Goal: Task Accomplishment & Management: Manage account settings

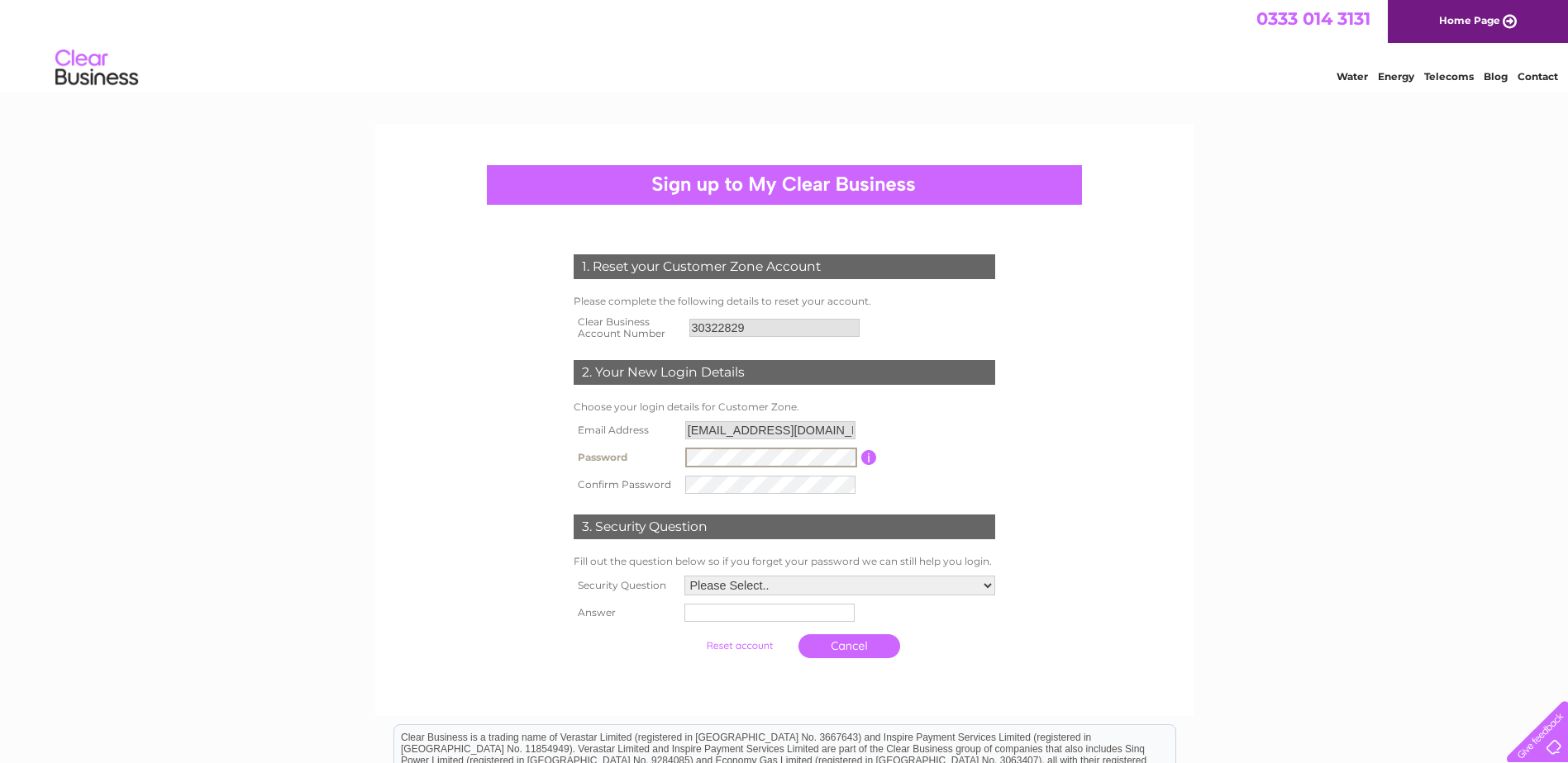
click at [659, 467] on tr "Password Password must be at least 6 characters long" at bounding box center [784, 457] width 429 height 28
click at [744, 586] on select "Please Select.. In what town or city was your first job? In what town or city d…" at bounding box center [840, 586] width 311 height 20
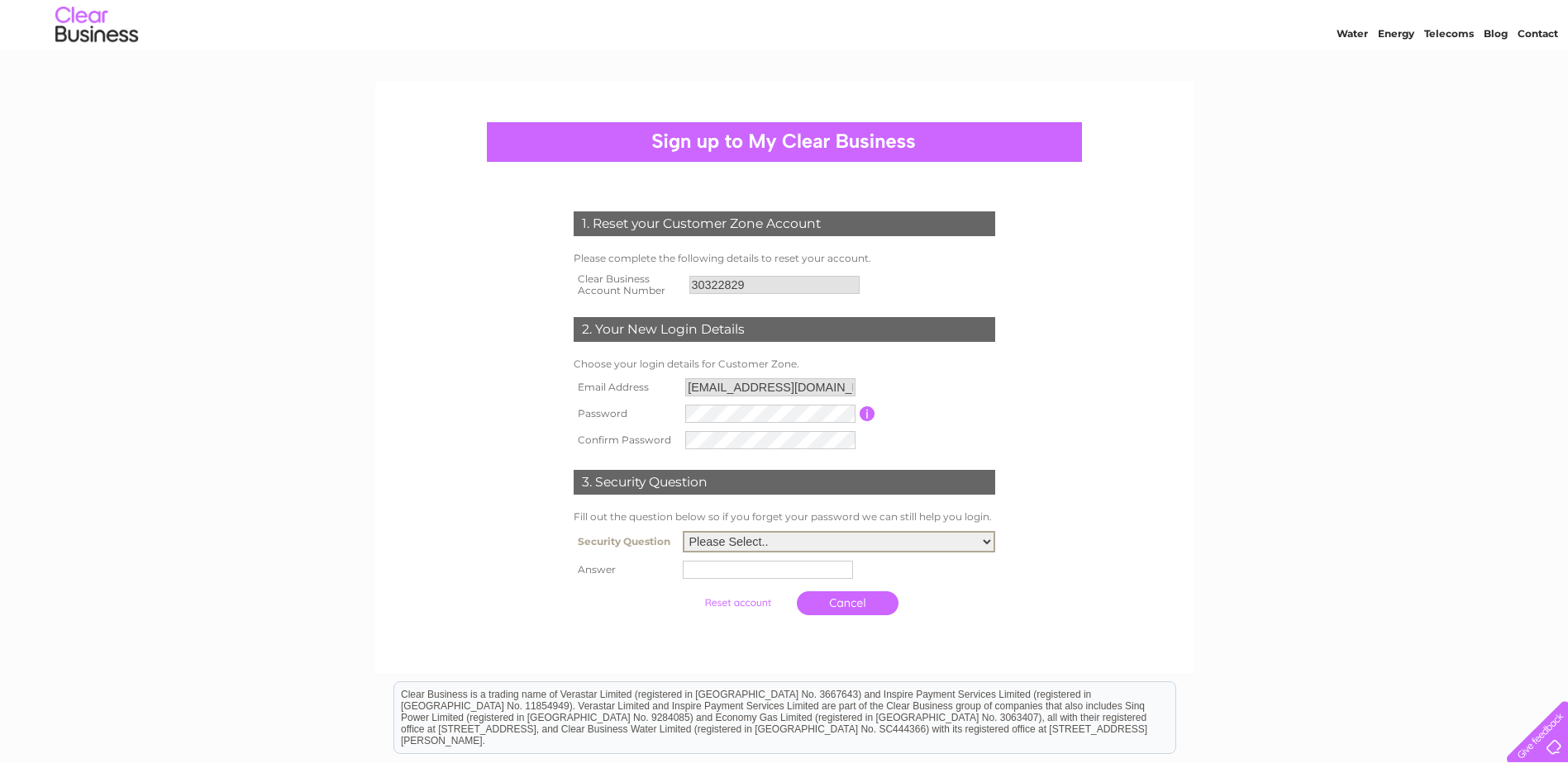
scroll to position [83, 0]
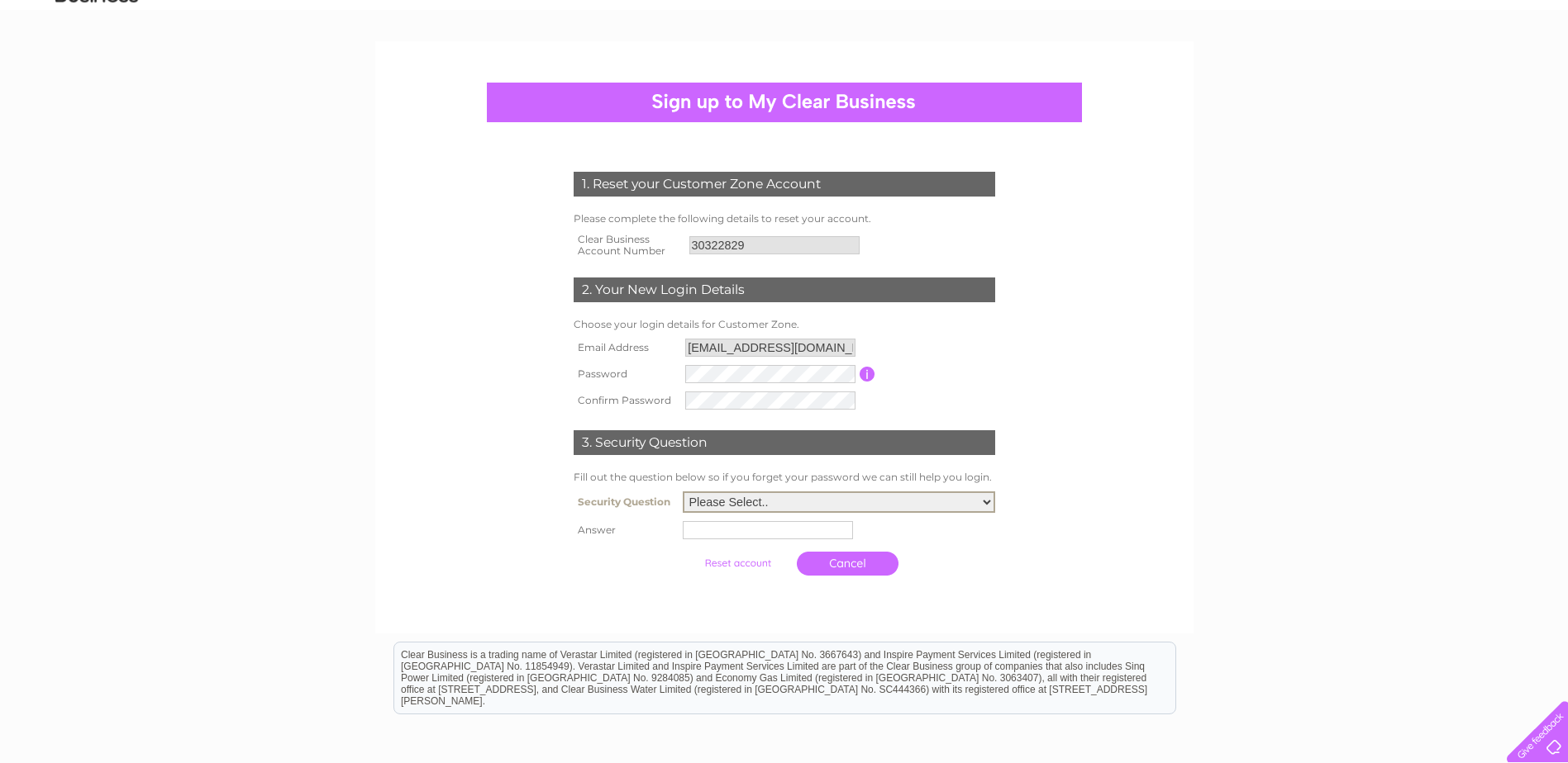
click at [755, 505] on select "Please Select.. In what town or city was your first job? In what town or city d…" at bounding box center [838, 502] width 312 height 22
select select "1"
click at [682, 492] on select "Please Select.. In what town or city was your first job? In what town or city d…" at bounding box center [838, 502] width 312 height 22
click at [755, 536] on input "text" at bounding box center [767, 529] width 170 height 18
type input "London"
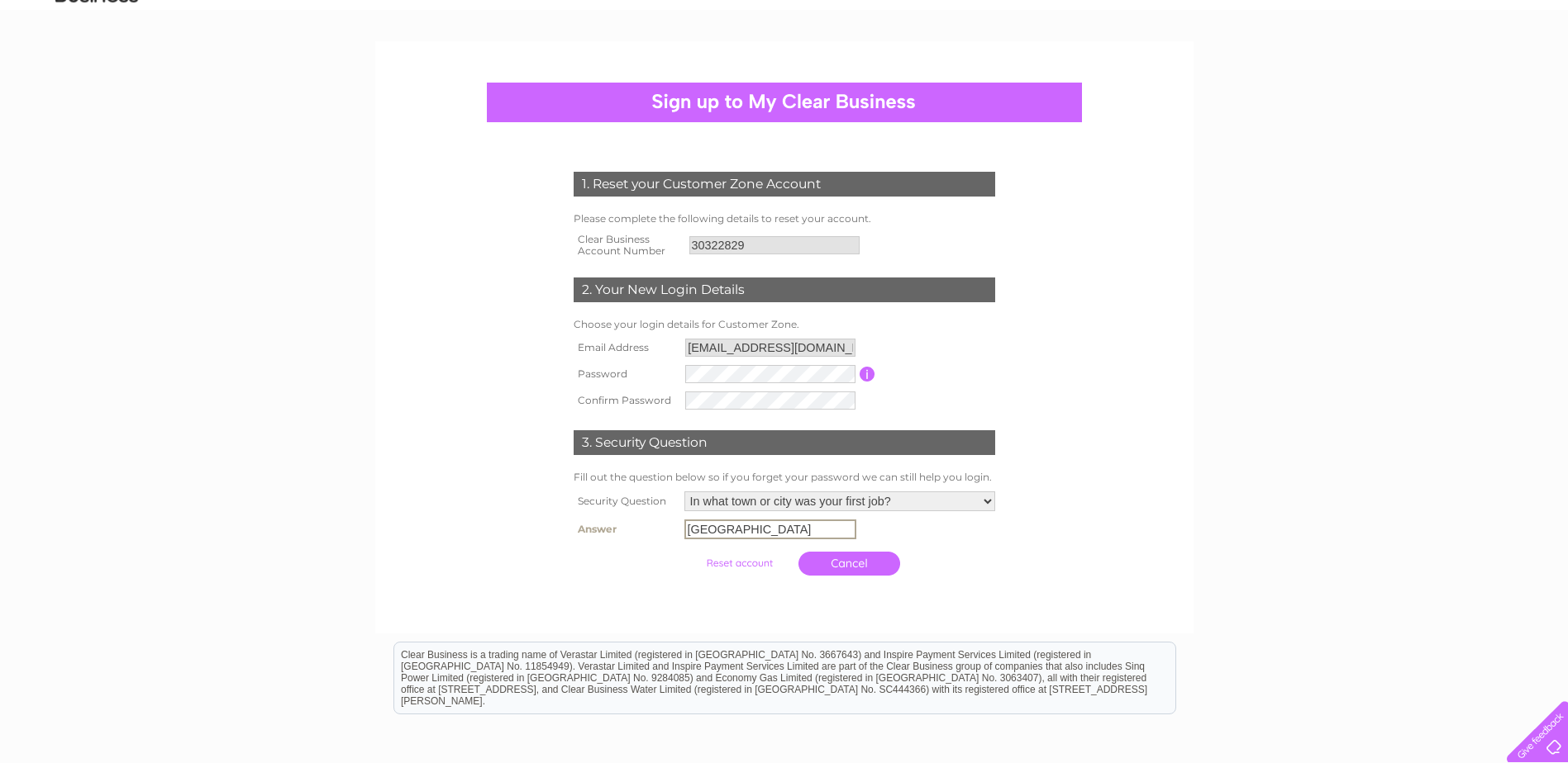
click at [742, 552] on input "submit" at bounding box center [739, 563] width 102 height 23
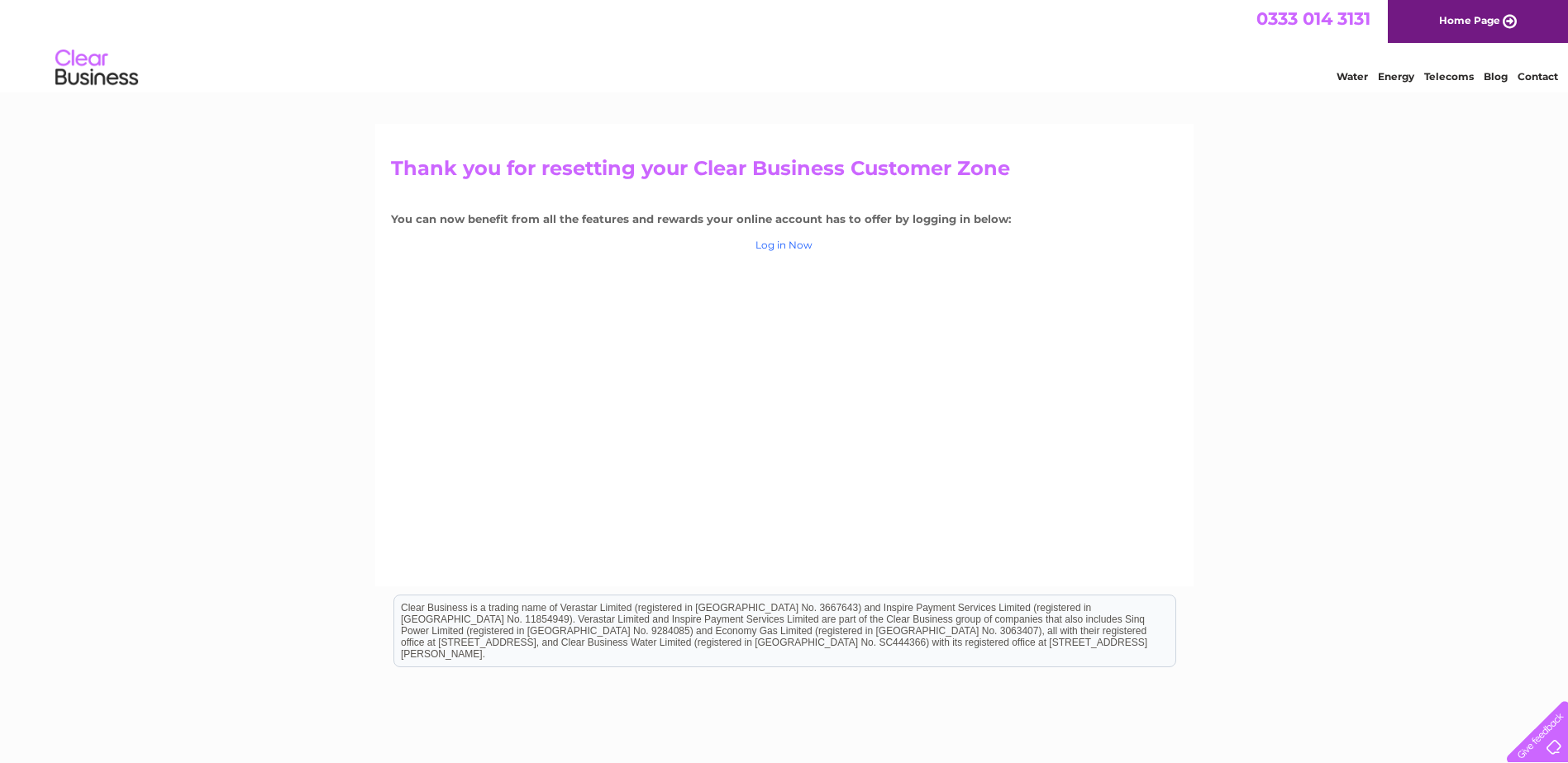
click at [780, 250] on link "Log in Now" at bounding box center [784, 244] width 57 height 12
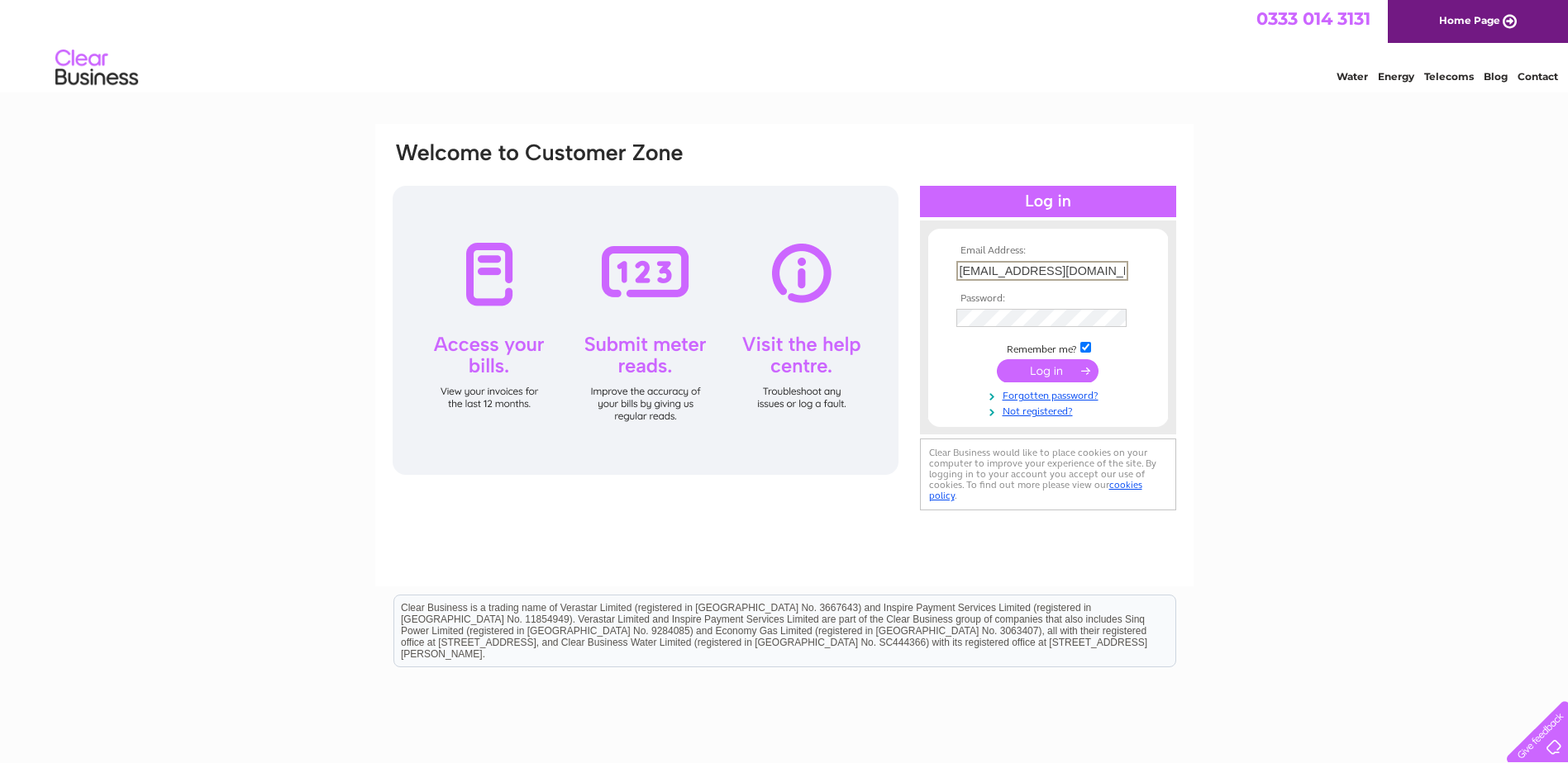
type input "[EMAIL_ADDRESS][DOMAIN_NAME]"
click at [1061, 365] on input "submit" at bounding box center [1047, 371] width 102 height 23
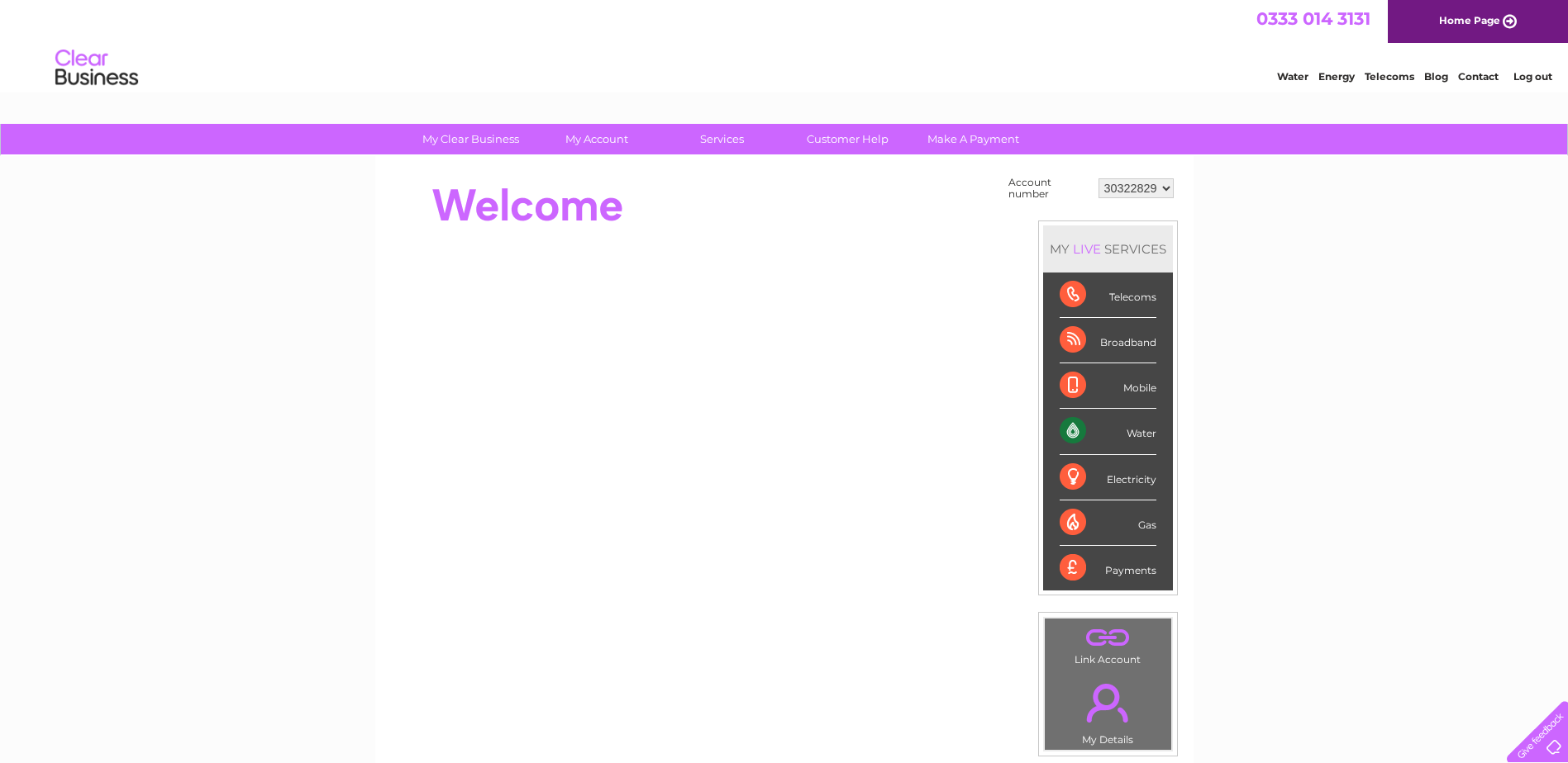
click at [1070, 428] on div "Water" at bounding box center [1107, 432] width 96 height 46
click at [1139, 431] on div "Water" at bounding box center [1107, 432] width 96 height 46
click at [1081, 427] on div "Water" at bounding box center [1107, 432] width 96 height 46
click at [1156, 188] on select "30322829" at bounding box center [1136, 188] width 75 height 20
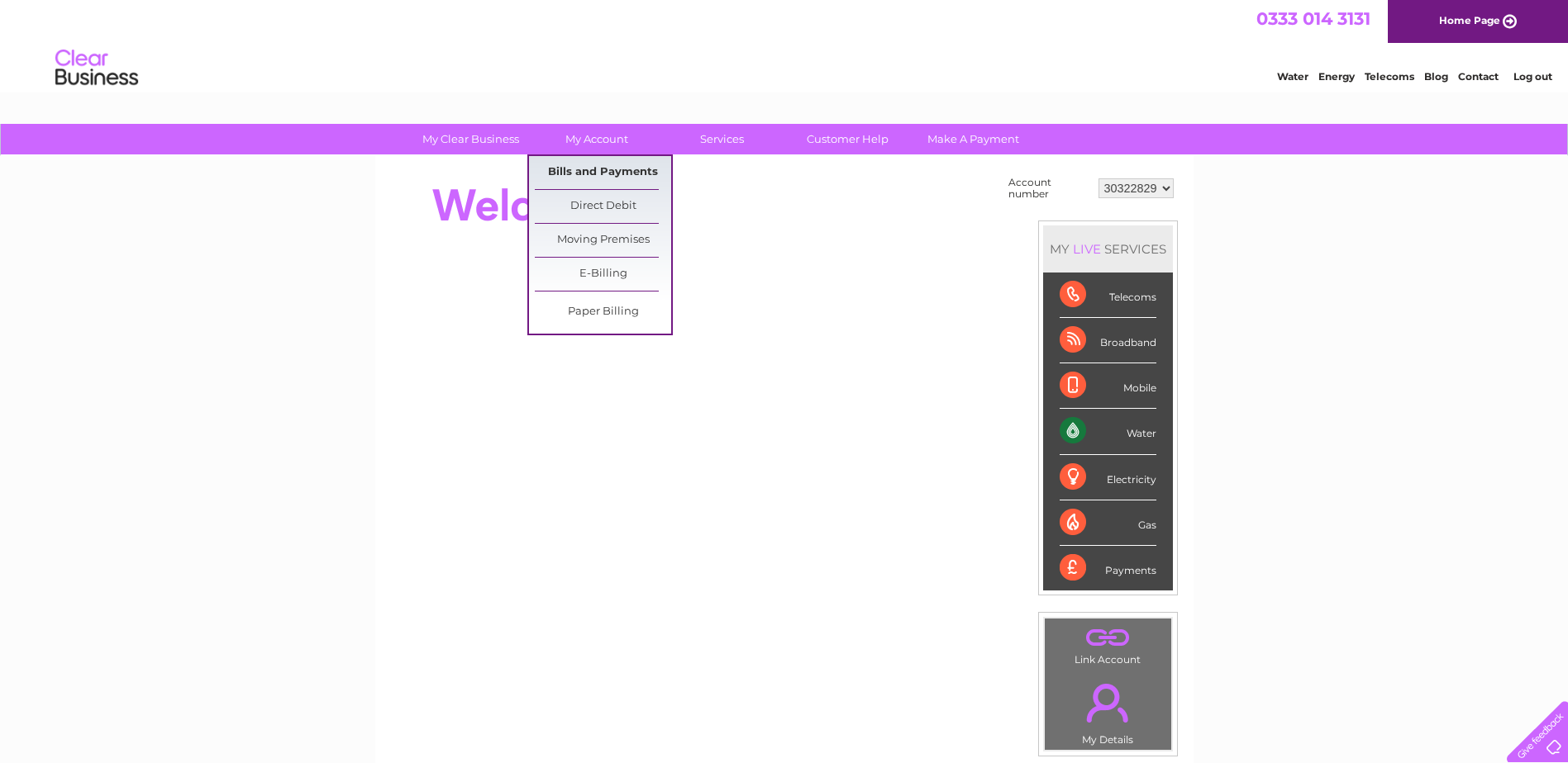
click at [607, 171] on link "Bills and Payments" at bounding box center [602, 173] width 136 height 33
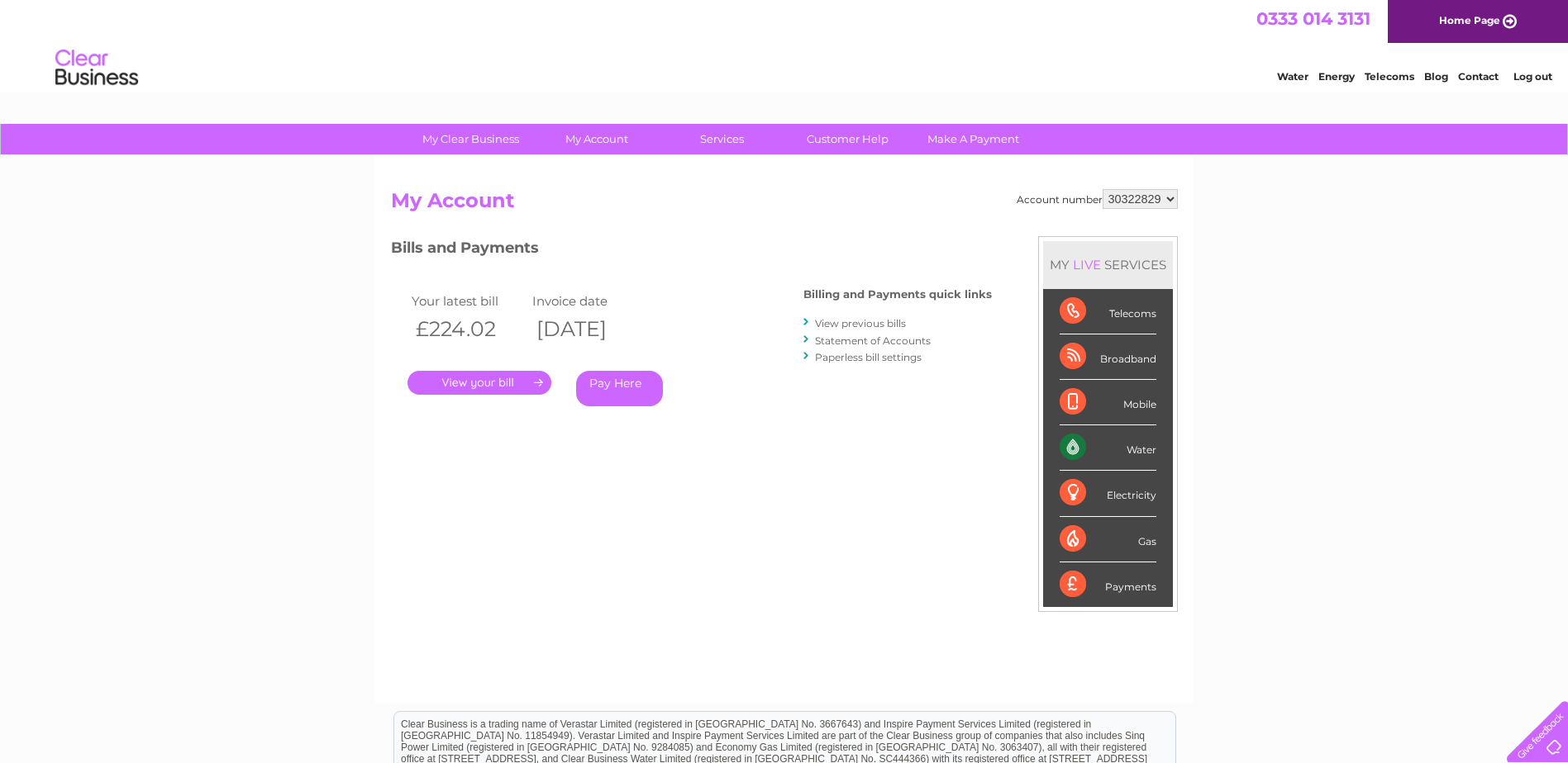
click at [511, 381] on link "." at bounding box center [479, 382] width 144 height 24
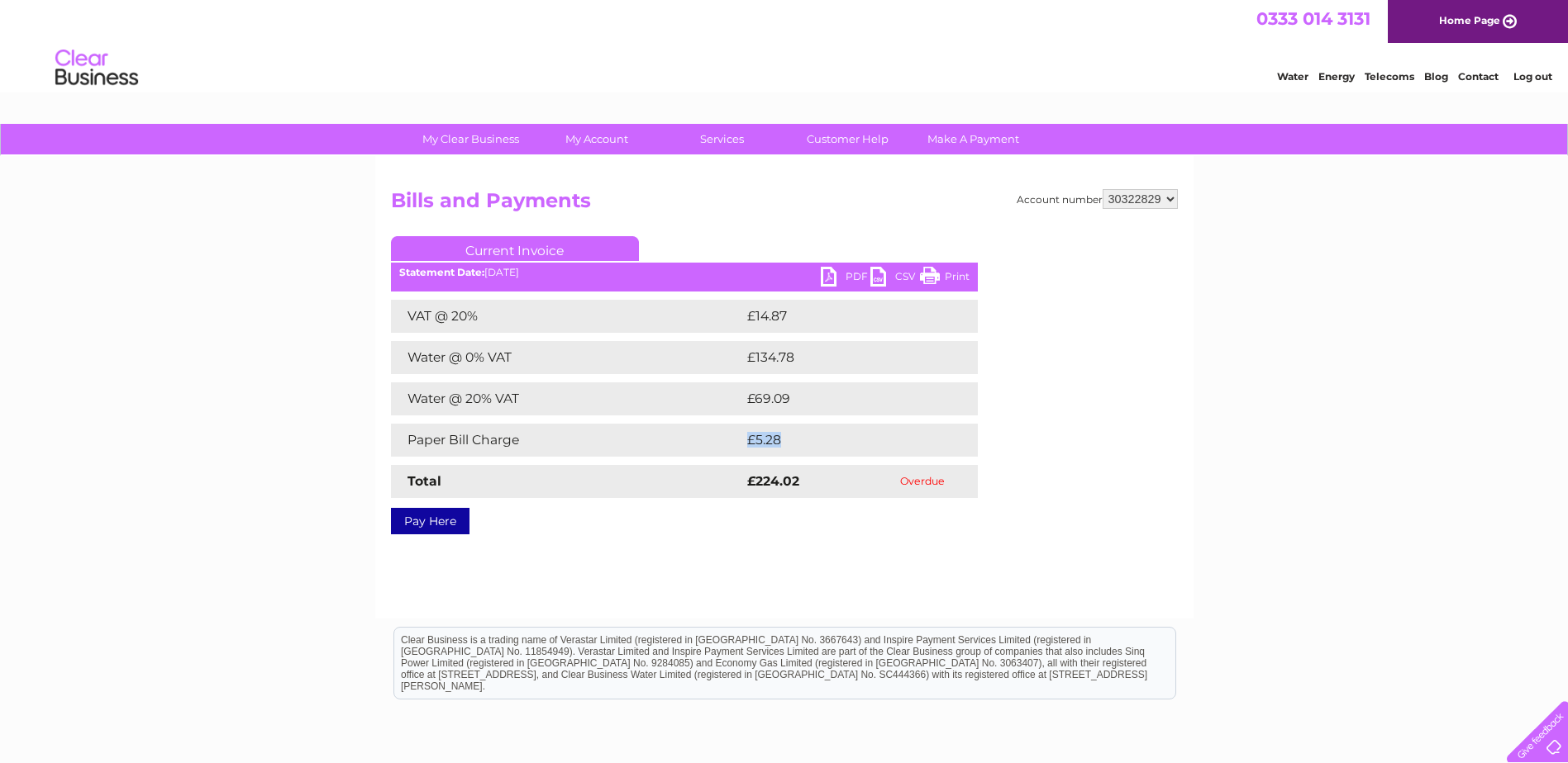
drag, startPoint x: 789, startPoint y: 445, endPoint x: 835, endPoint y: 445, distance: 46.0
click at [835, 445] on td "£5.28" at bounding box center [840, 440] width 196 height 33
drag, startPoint x: 835, startPoint y: 445, endPoint x: 786, endPoint y: 451, distance: 49.4
click at [786, 451] on td "£5.28" at bounding box center [840, 440] width 196 height 33
click at [841, 277] on link "PDF" at bounding box center [846, 278] width 50 height 24
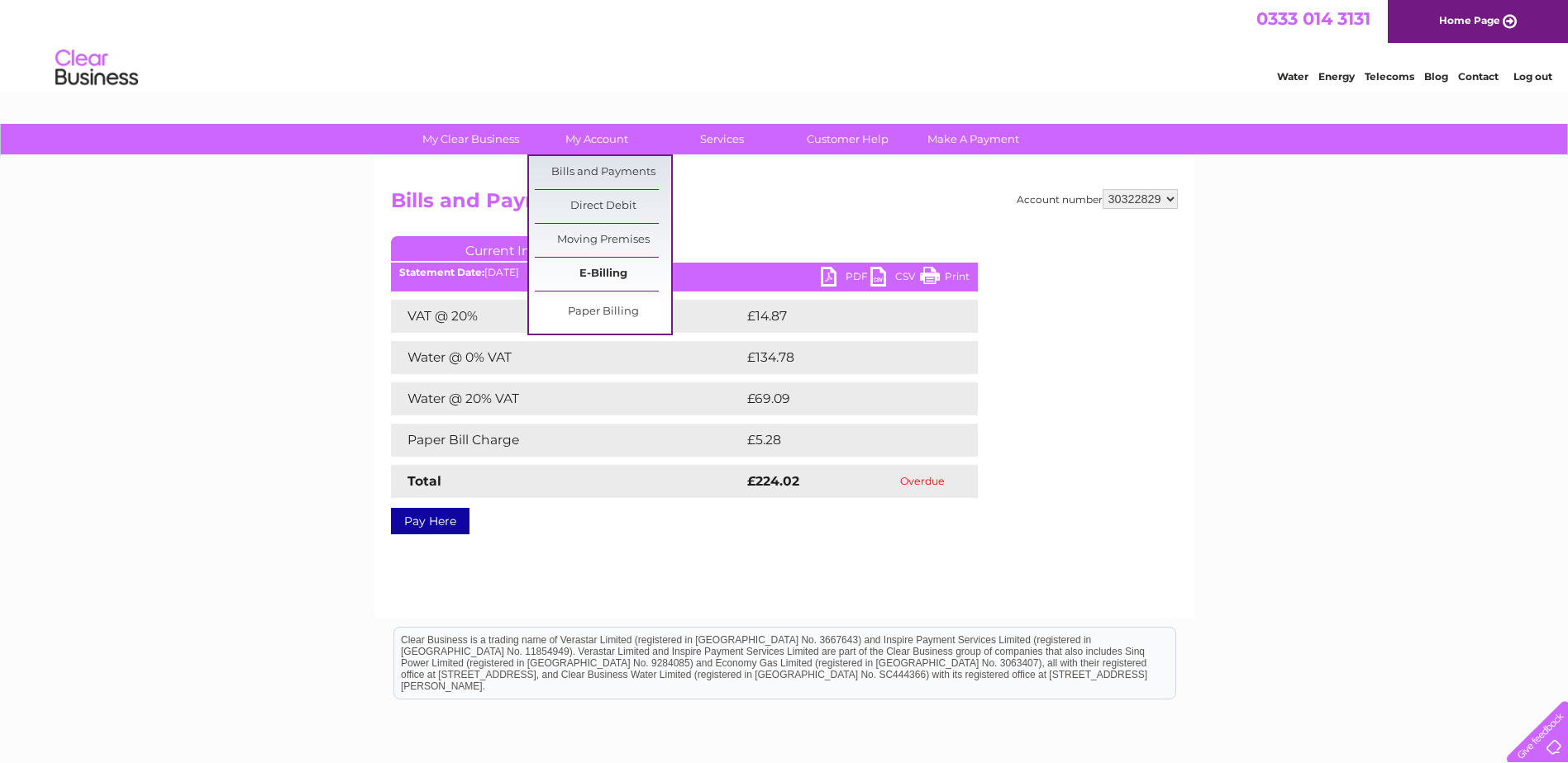
click at [599, 262] on link "E-Billing" at bounding box center [602, 274] width 136 height 33
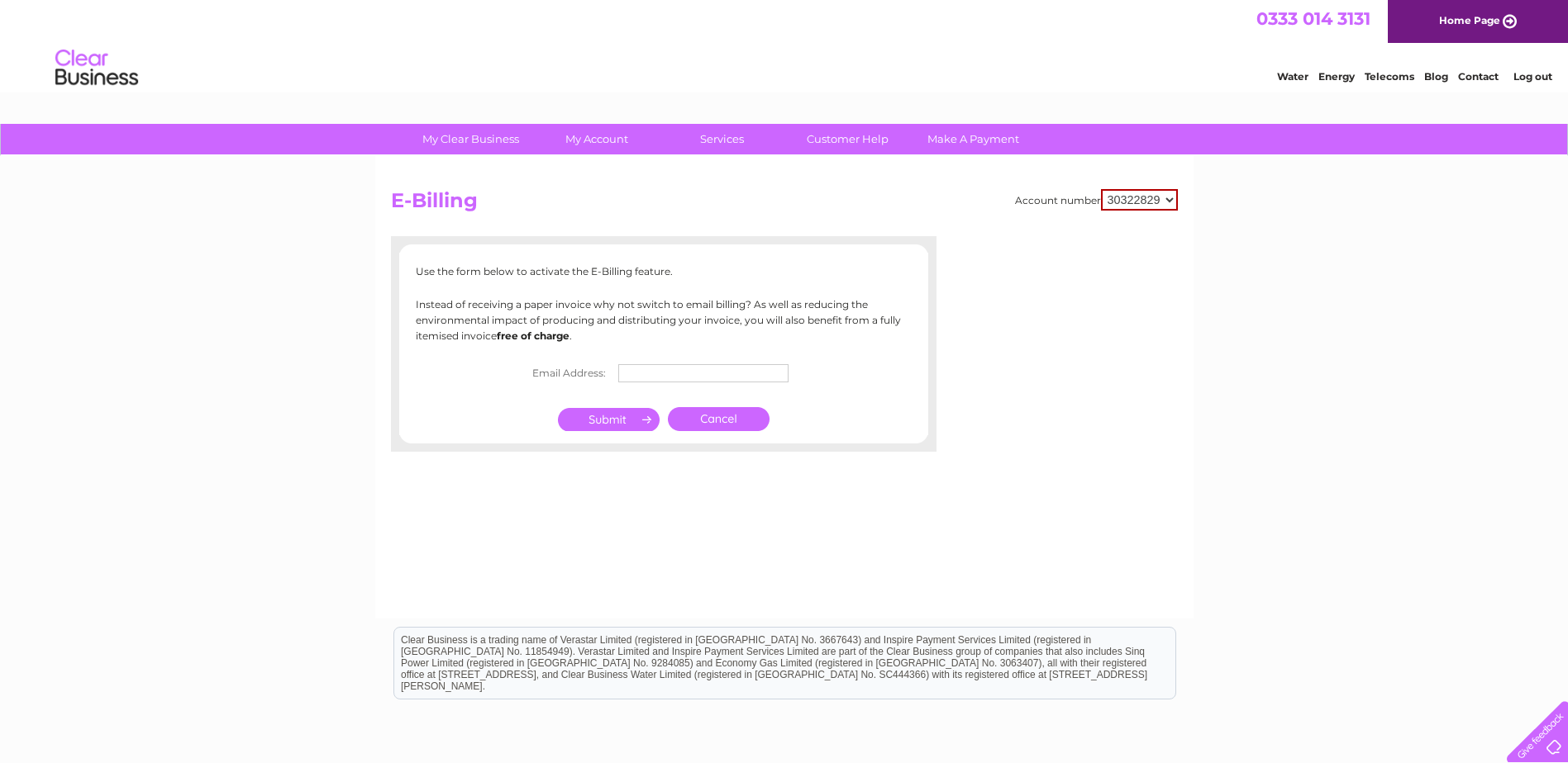
click at [689, 369] on input "text" at bounding box center [703, 373] width 170 height 18
type input "ben@blairestates.com"
click at [598, 420] on input "submit" at bounding box center [609, 422] width 102 height 23
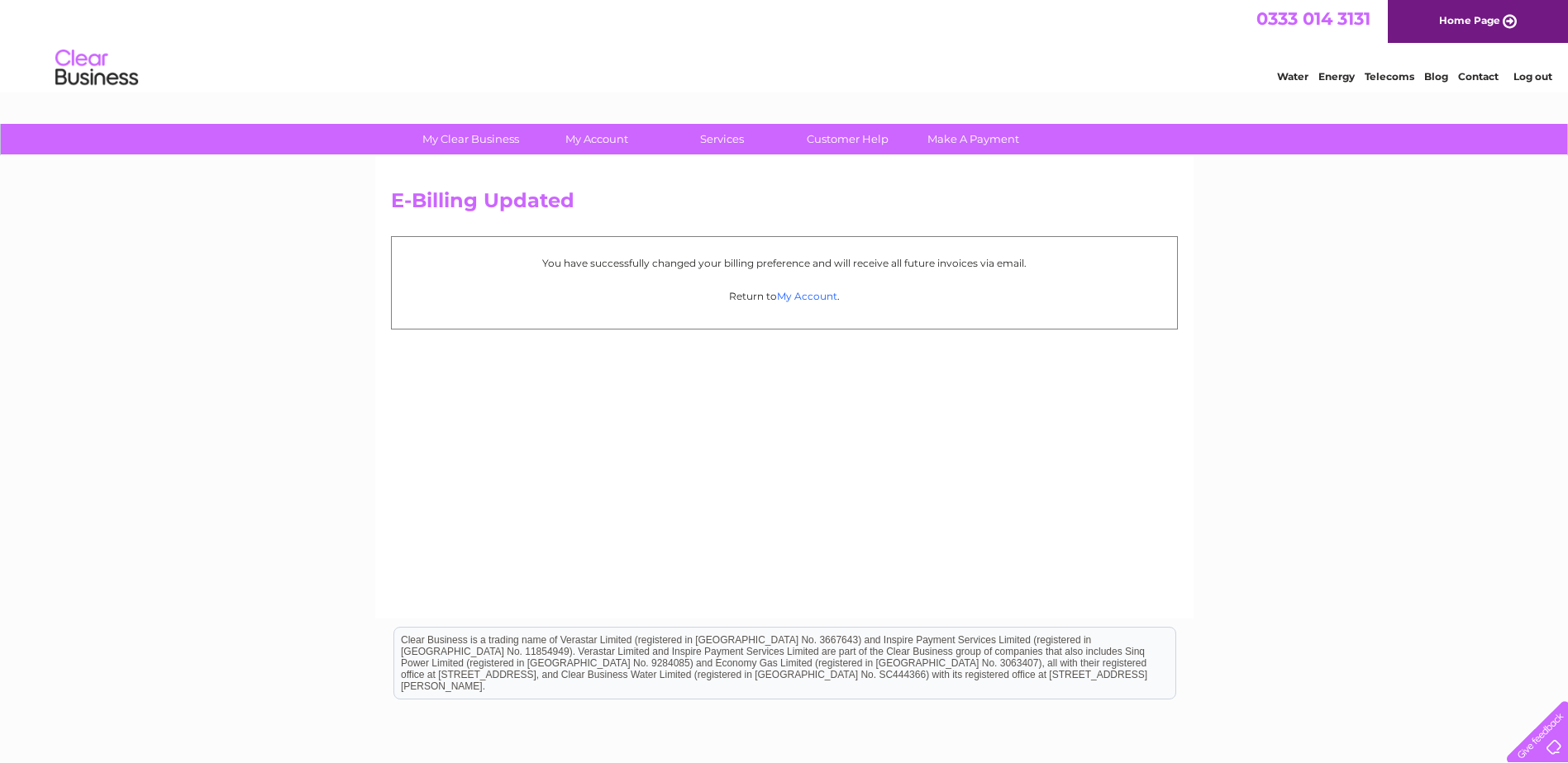
click at [801, 295] on link "My Account" at bounding box center [806, 296] width 60 height 12
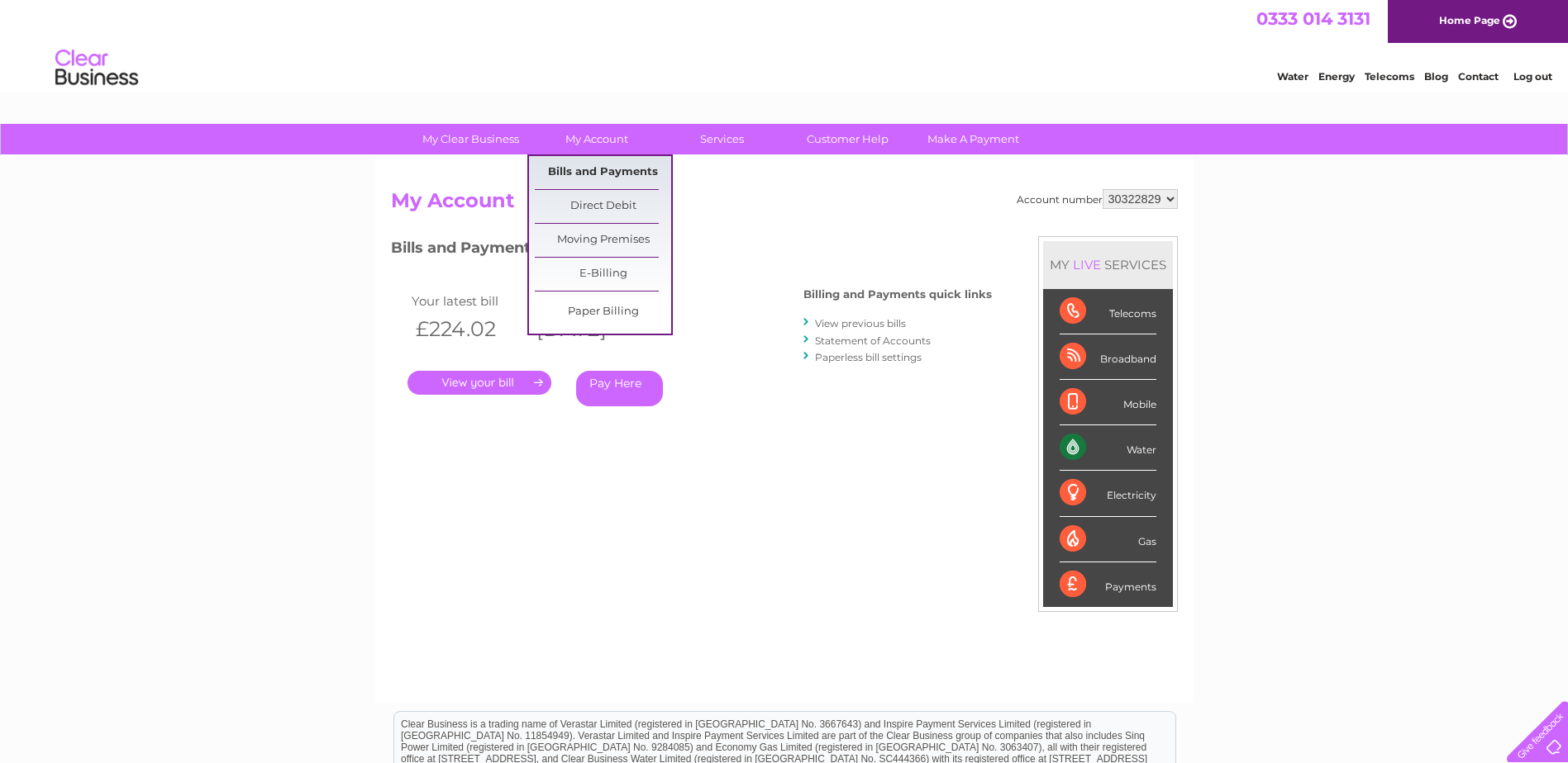
click at [594, 161] on link "Bills and Payments" at bounding box center [602, 173] width 136 height 33
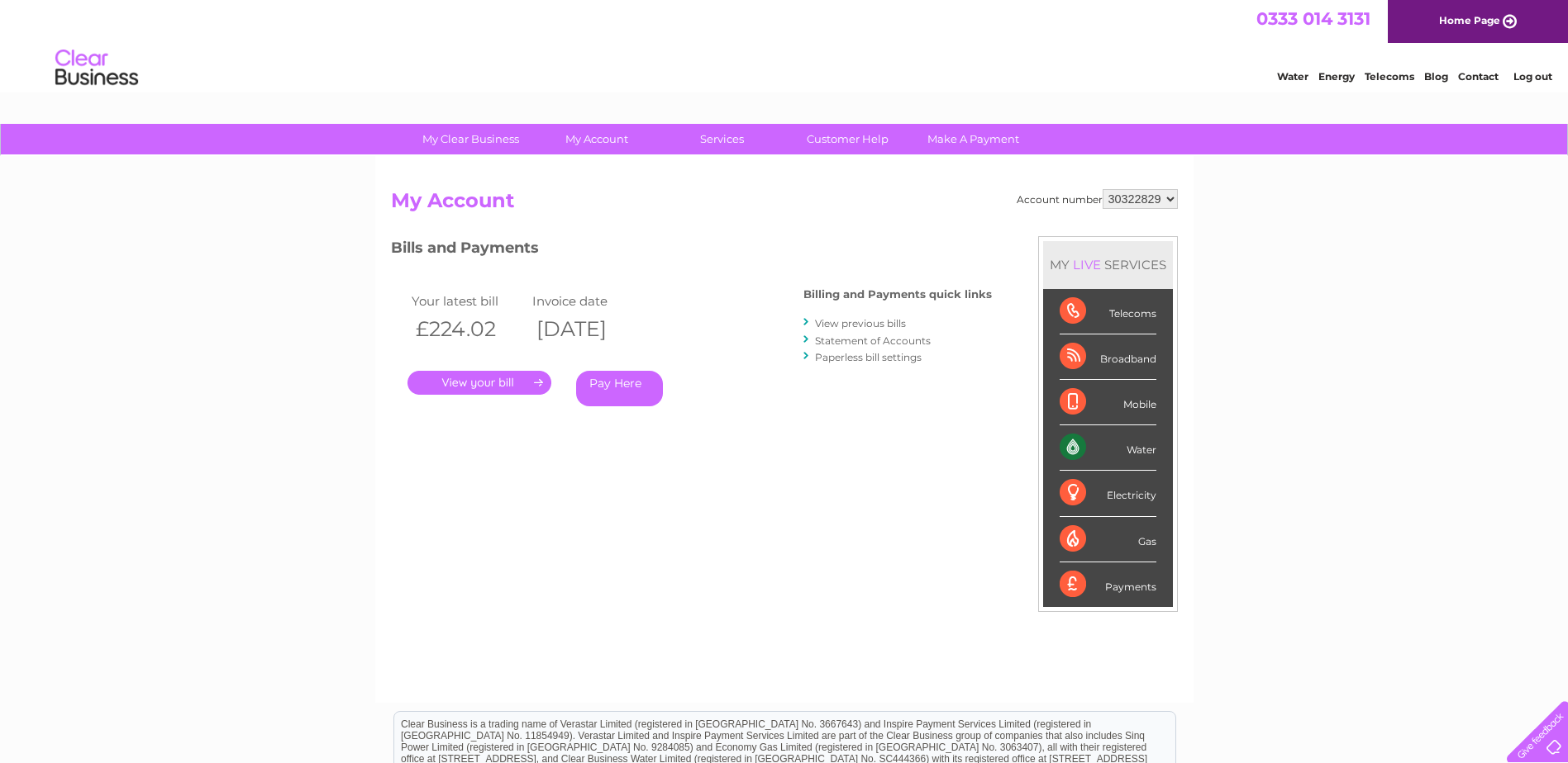
click at [471, 367] on div ". Pay Here" at bounding box center [573, 359] width 330 height 25
click at [478, 378] on link "." at bounding box center [479, 382] width 144 height 24
click at [865, 323] on link "View previous bills" at bounding box center [860, 323] width 91 height 12
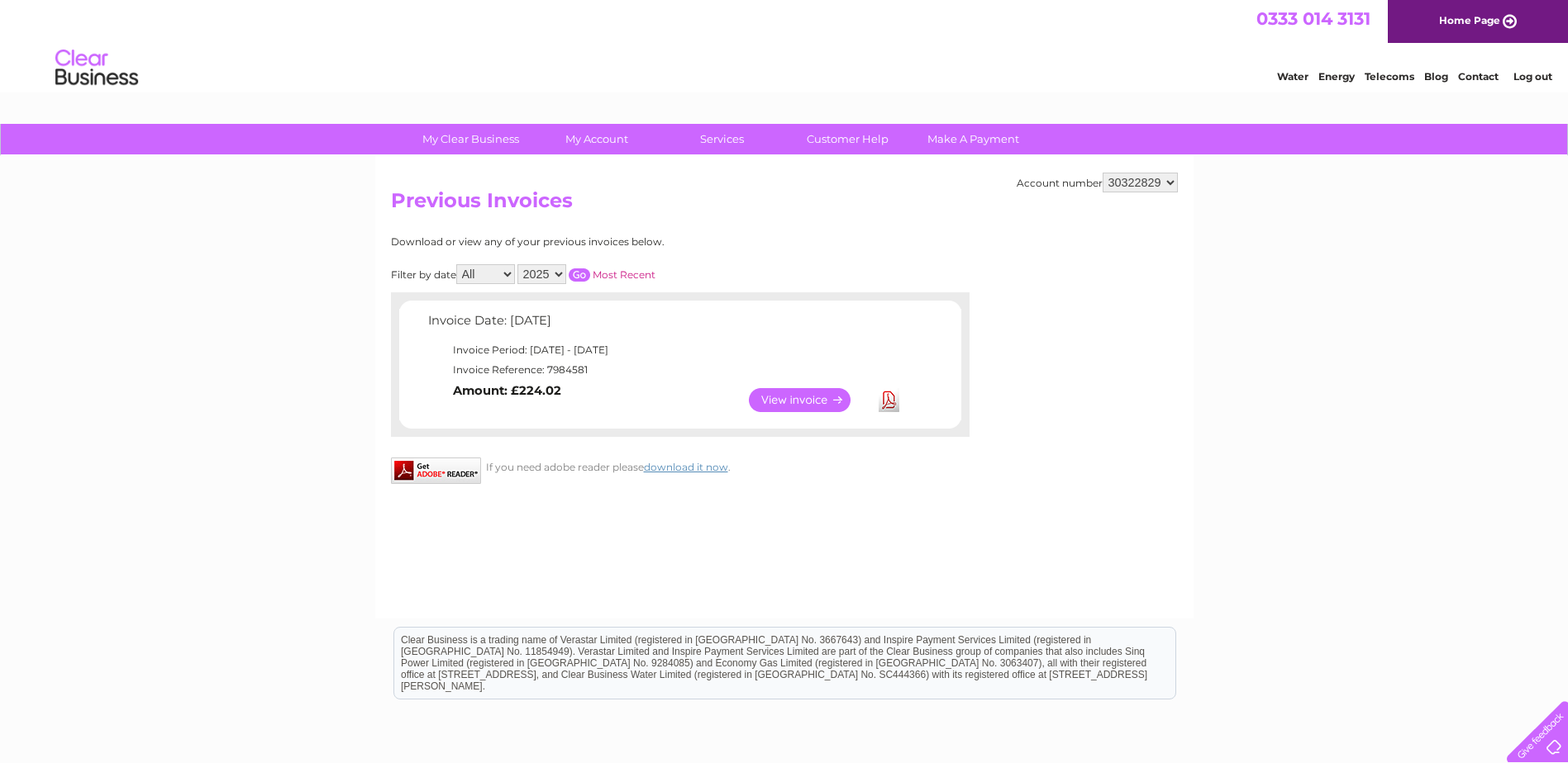
click at [771, 401] on link "View" at bounding box center [809, 400] width 121 height 24
click at [896, 407] on link "Download" at bounding box center [889, 400] width 21 height 24
